Goal: Task Accomplishment & Management: Complete application form

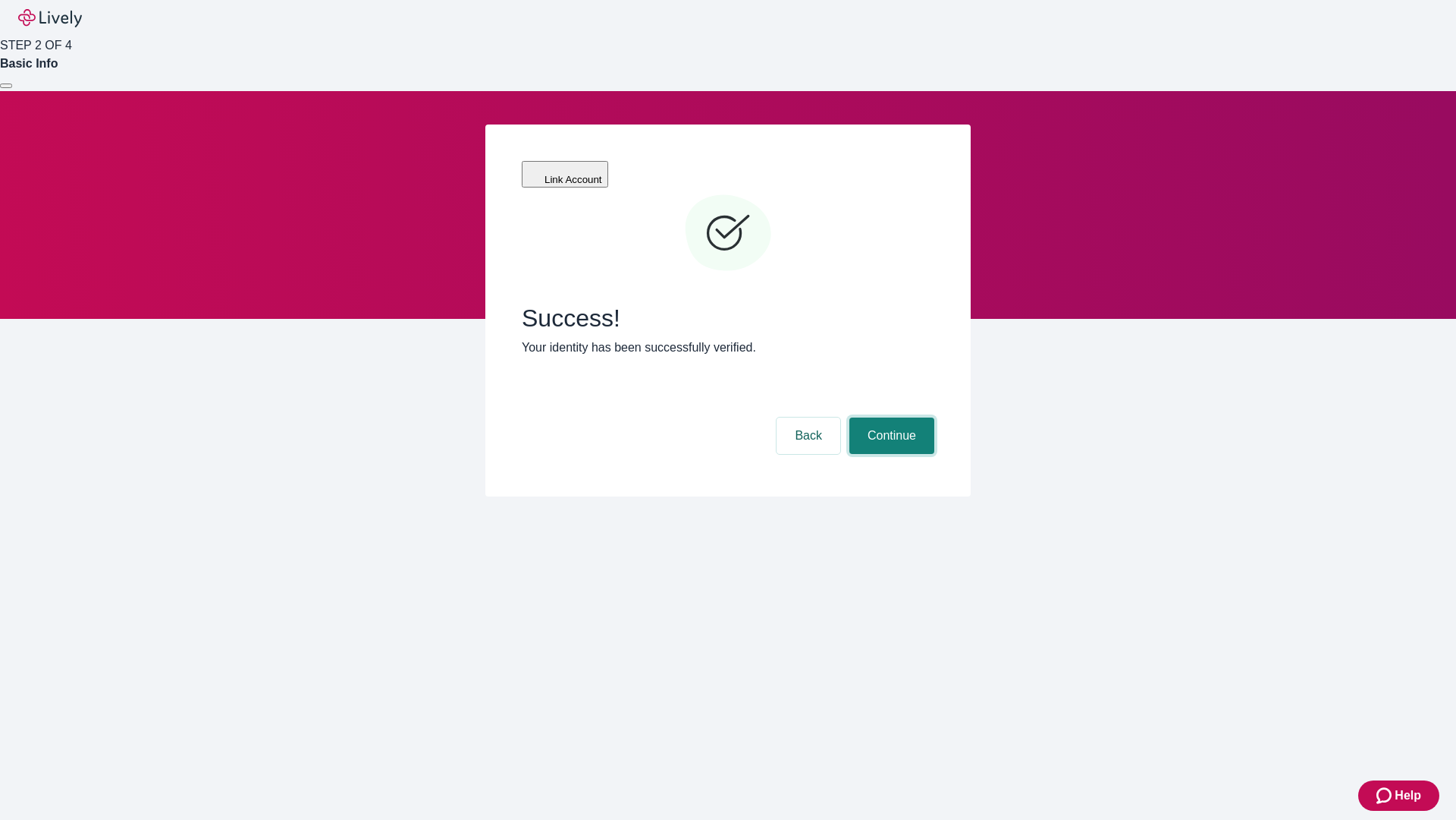
click at [890, 417] on button "Continue" at bounding box center [891, 435] width 85 height 37
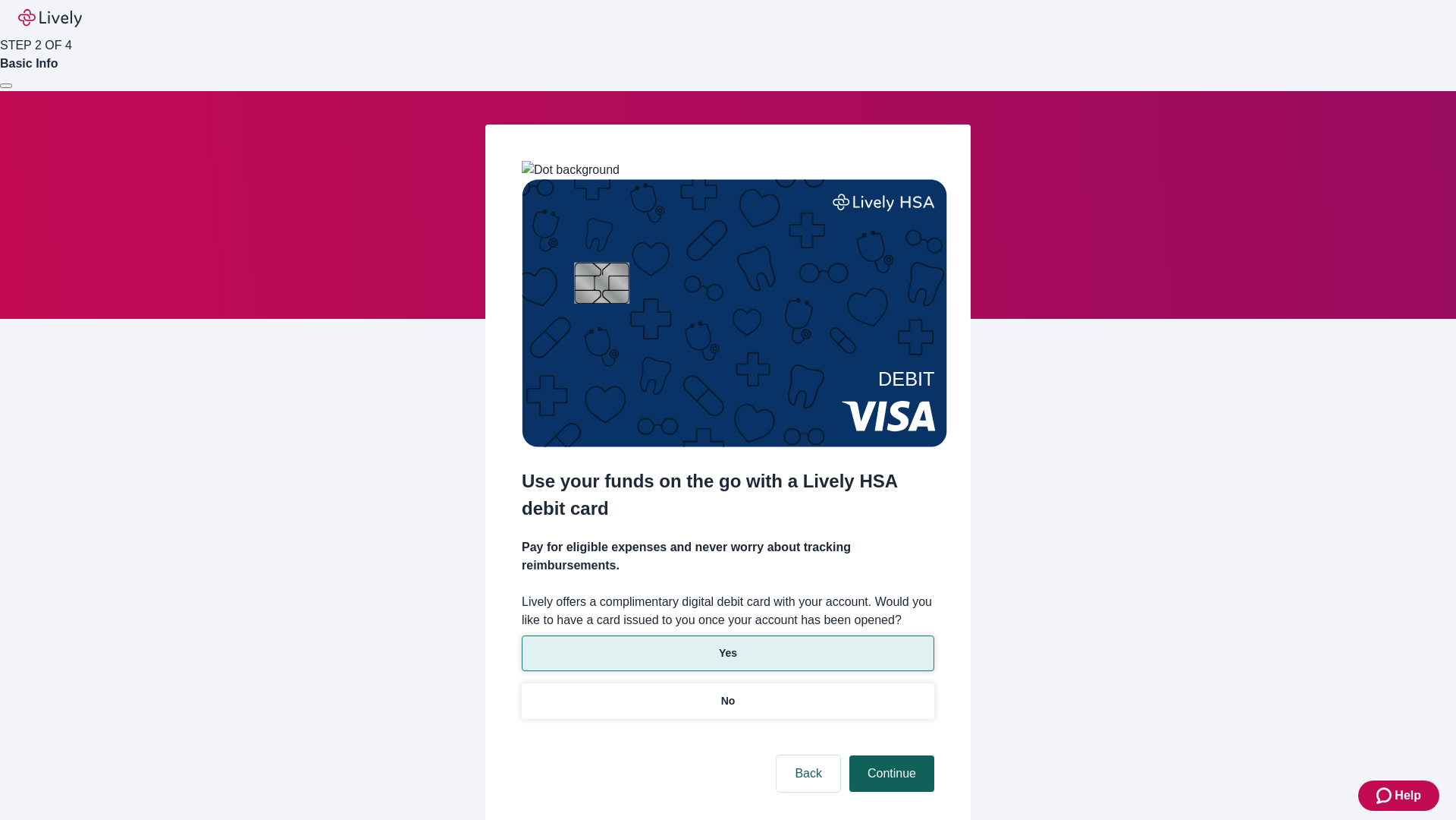
click at [728, 645] on p "Yes" at bounding box center [728, 653] width 18 height 16
click at [890, 755] on button "Continue" at bounding box center [891, 773] width 85 height 37
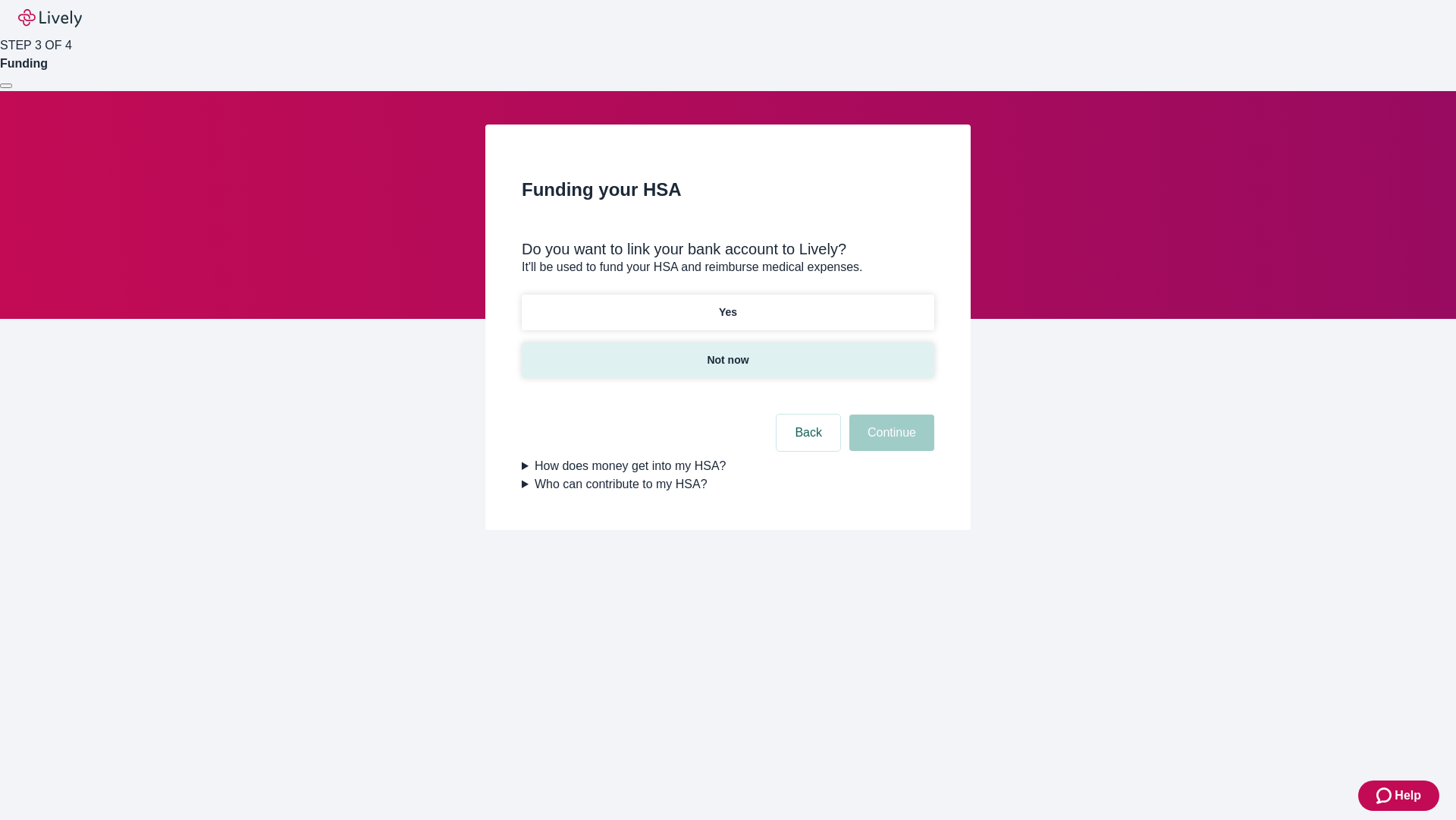
click at [728, 352] on p "Not now" at bounding box center [728, 360] width 42 height 16
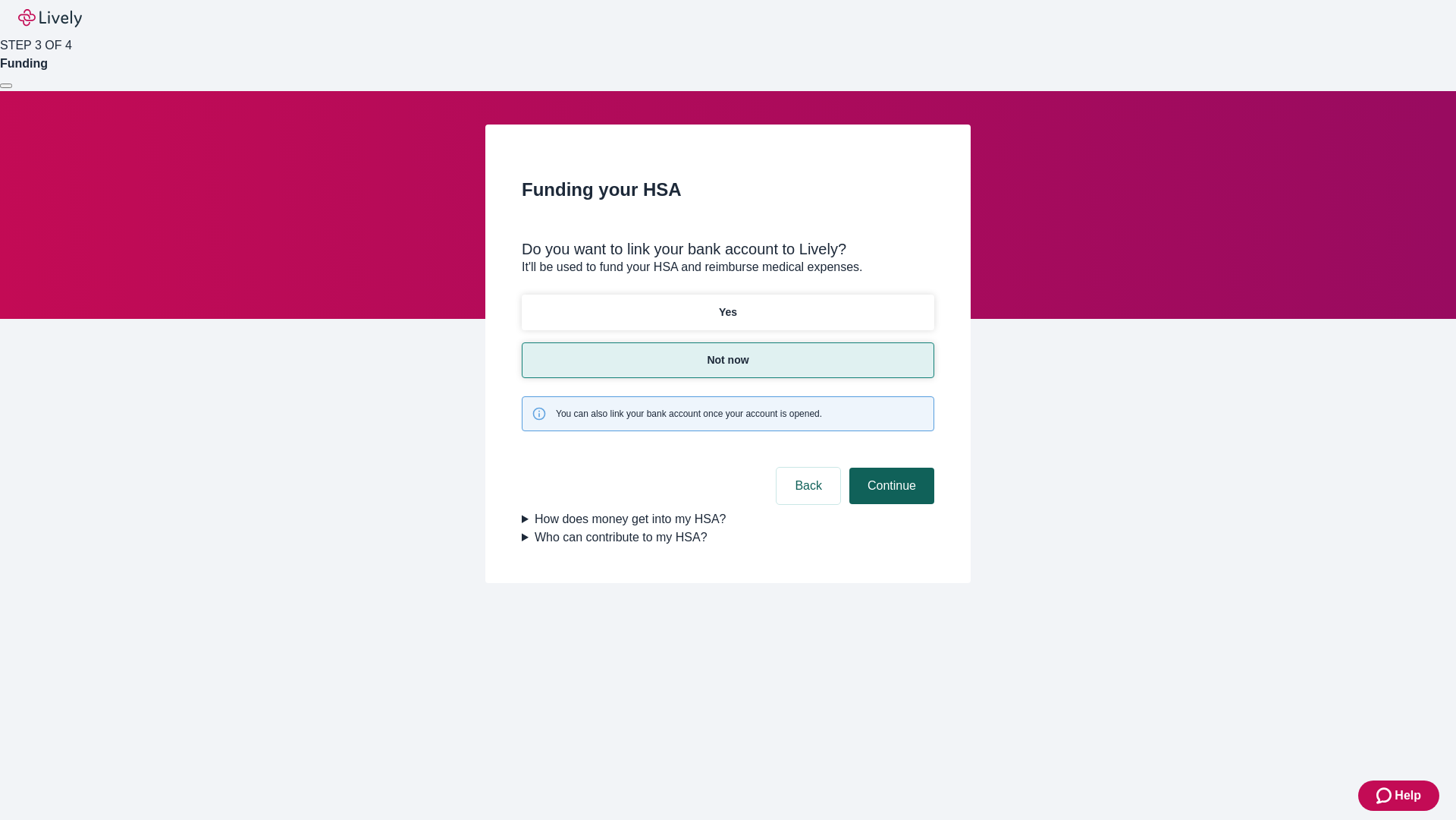
click at [890, 468] on button "Continue" at bounding box center [891, 486] width 85 height 37
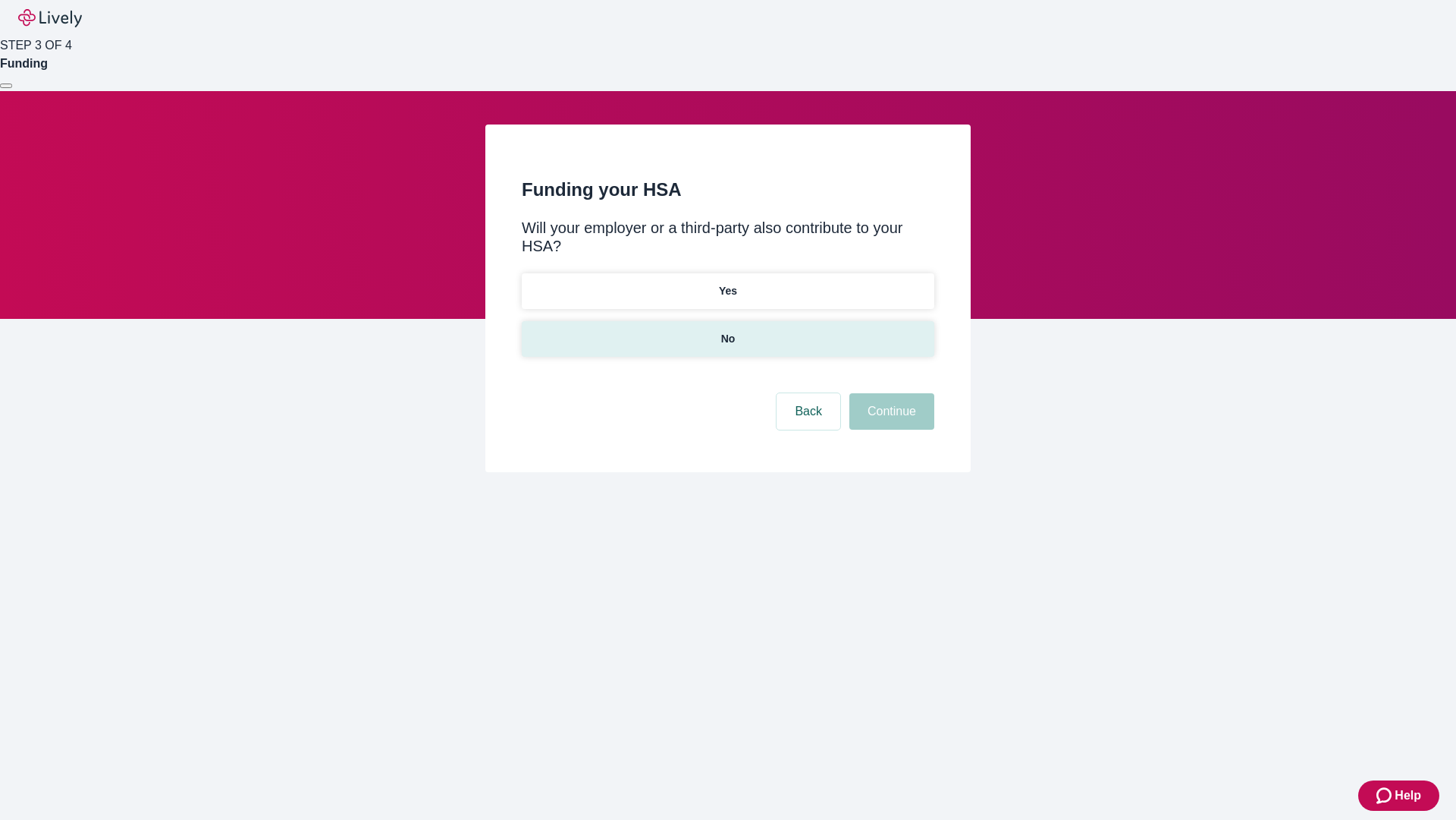
click at [728, 330] on p "No" at bounding box center [728, 338] width 14 height 16
click at [890, 393] on button "Continue" at bounding box center [891, 411] width 85 height 37
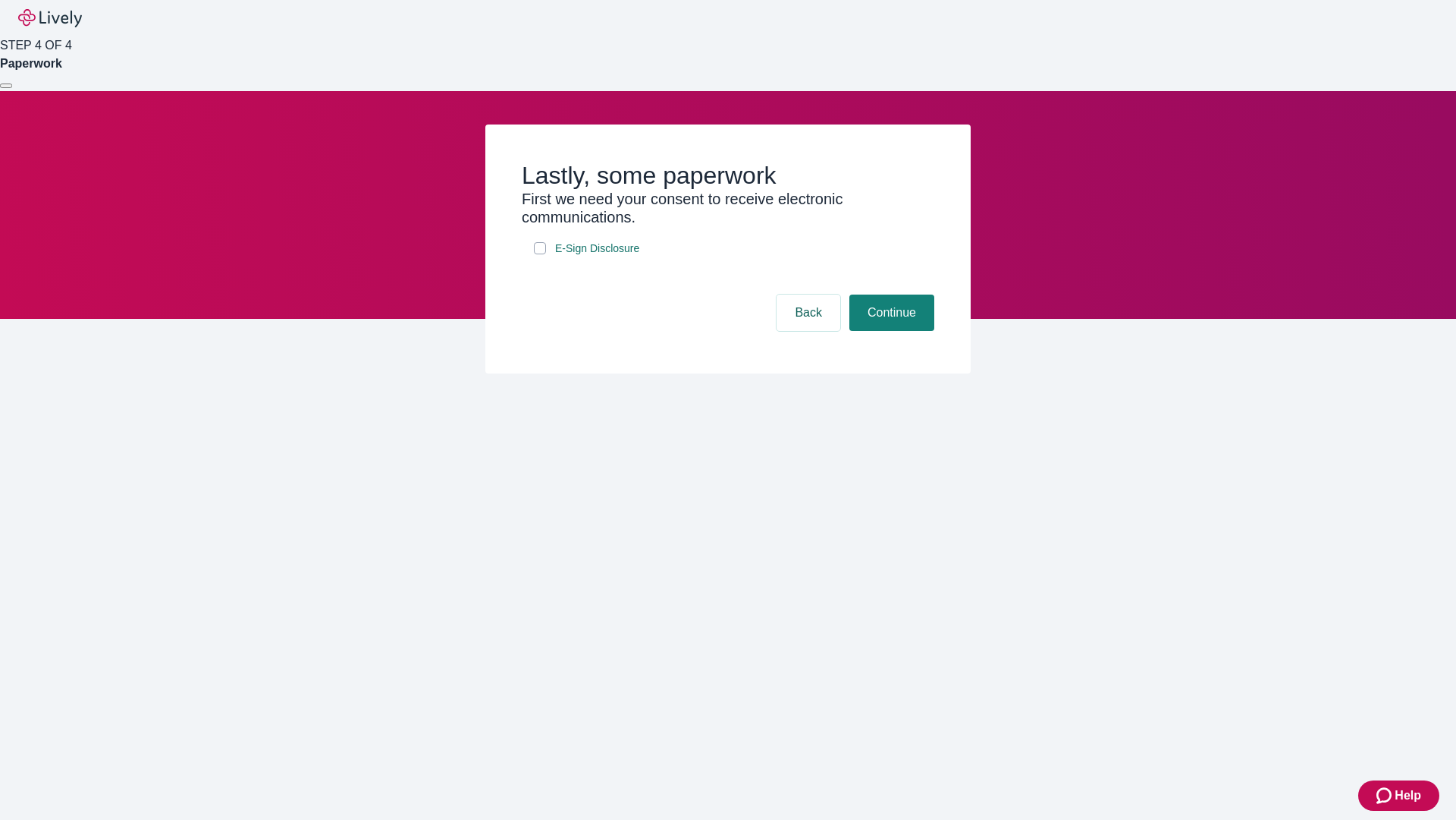
click at [540, 254] on input "E-Sign Disclosure" at bounding box center [540, 249] width 12 height 12
checkbox input "true"
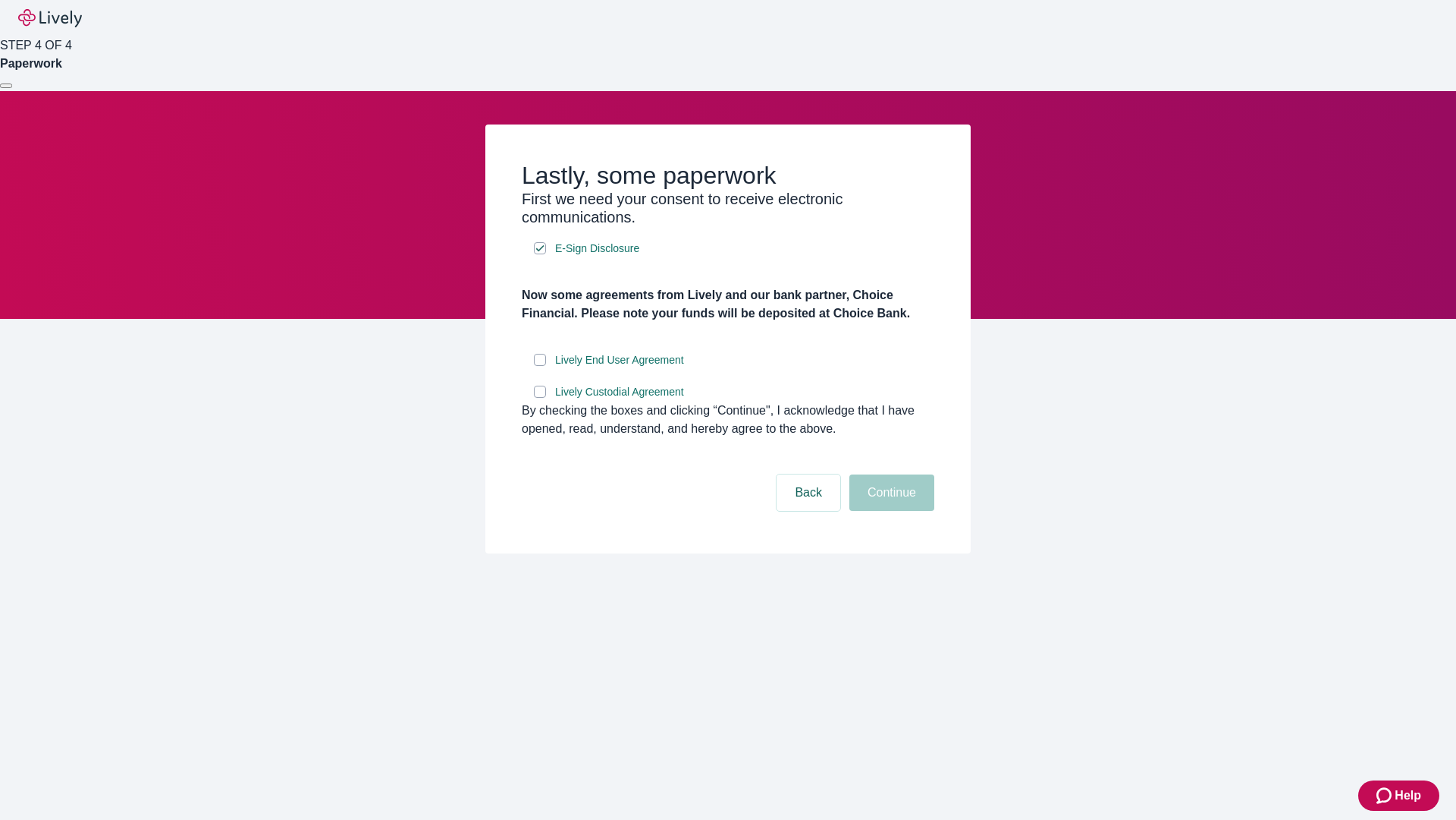
click at [540, 366] on input "Lively End User Agreement" at bounding box center [540, 360] width 12 height 12
checkbox input "true"
click at [540, 398] on input "Lively Custodial Agreement" at bounding box center [540, 392] width 12 height 12
checkbox input "true"
click at [890, 511] on button "Continue" at bounding box center [891, 493] width 85 height 37
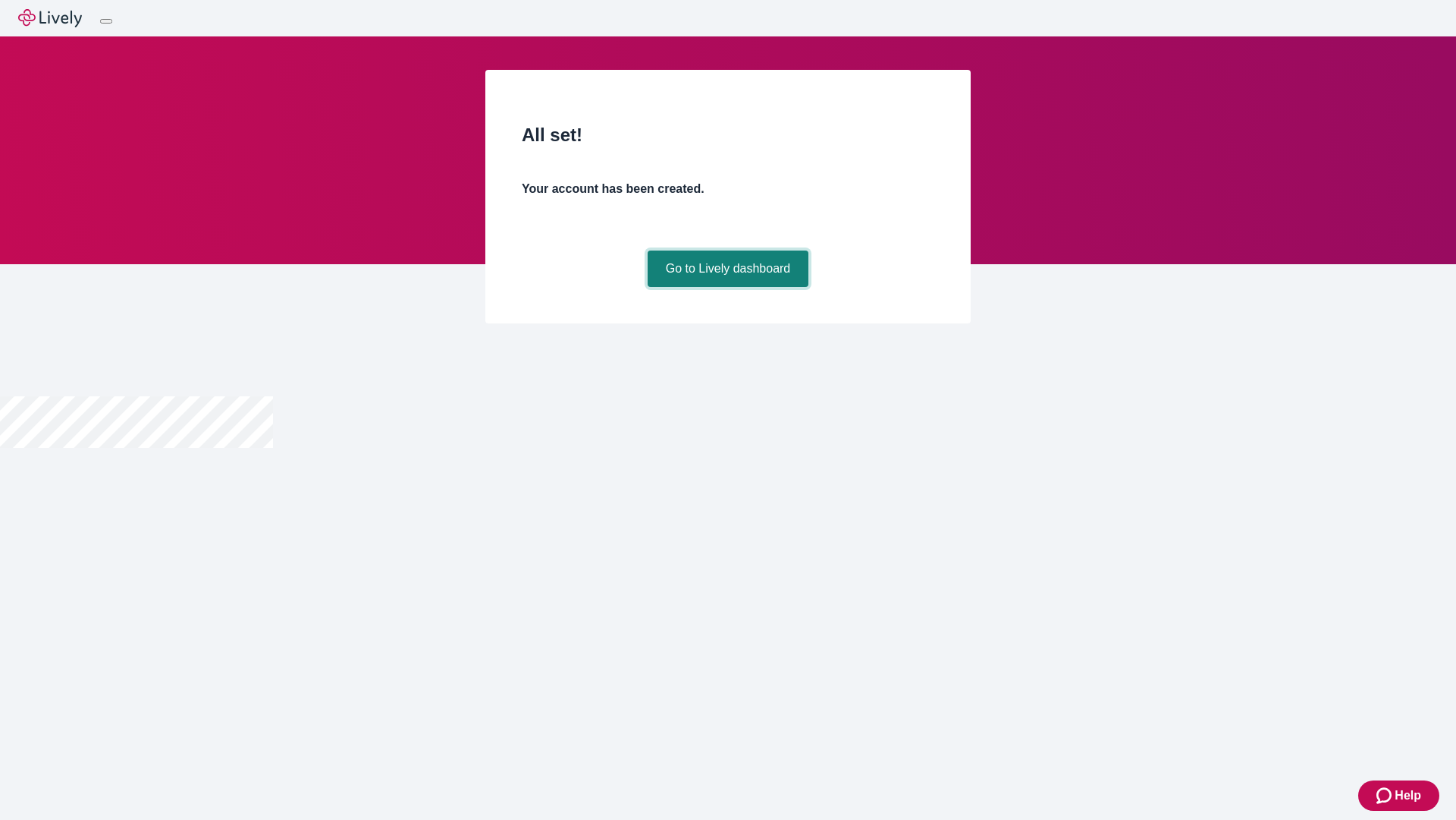
click at [728, 287] on link "Go to Lively dashboard" at bounding box center [728, 268] width 161 height 37
